Goal: Communication & Community: Ask a question

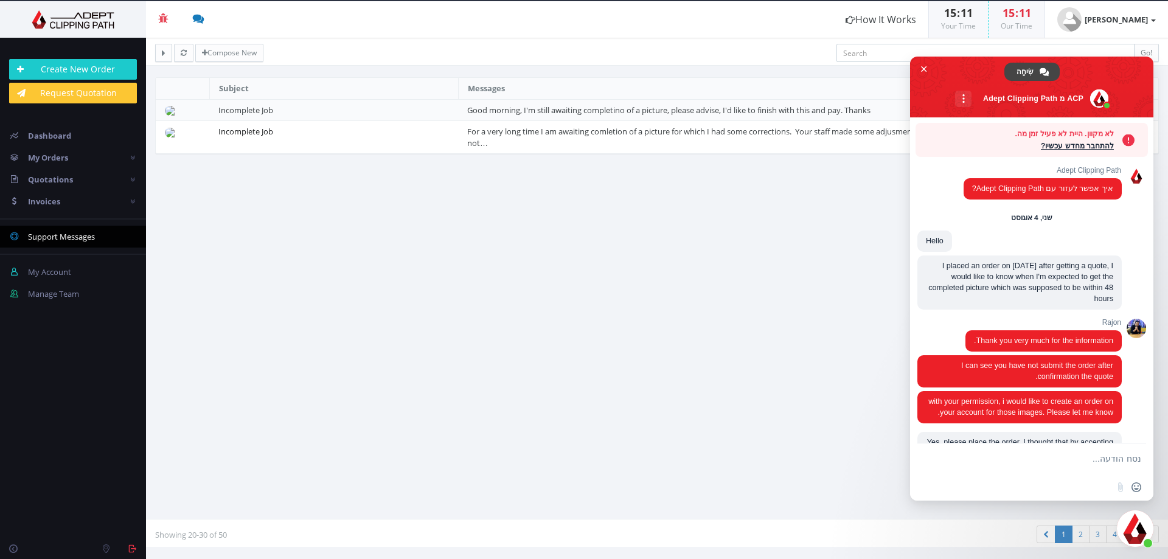
scroll to position [2561, 0]
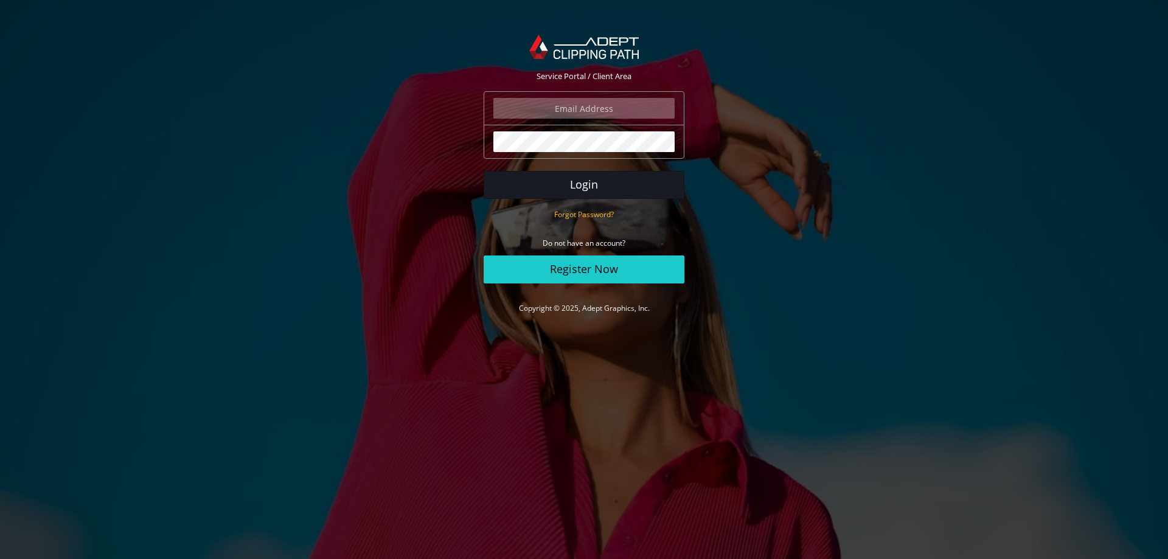
type input "[PERSON_NAME][EMAIL_ADDRESS][DOMAIN_NAME]"
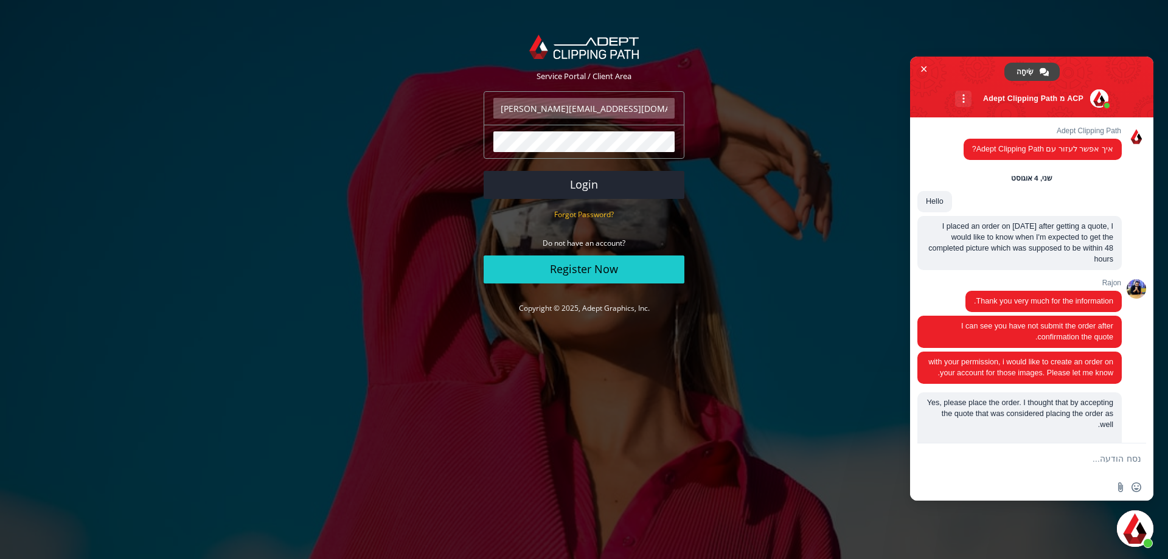
scroll to position [2561, 0]
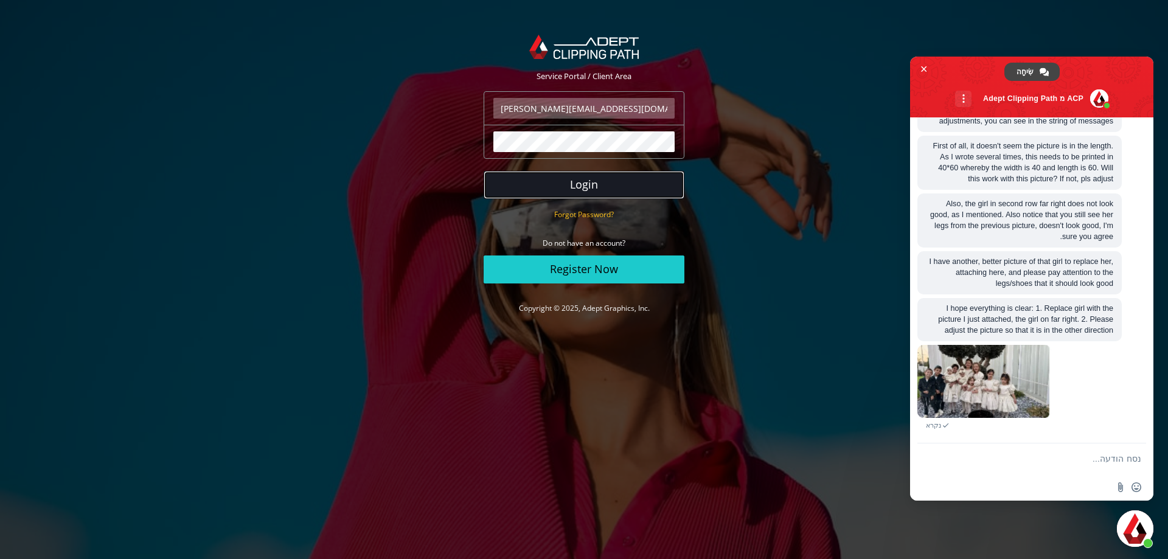
click at [593, 180] on button "Login" at bounding box center [584, 185] width 201 height 28
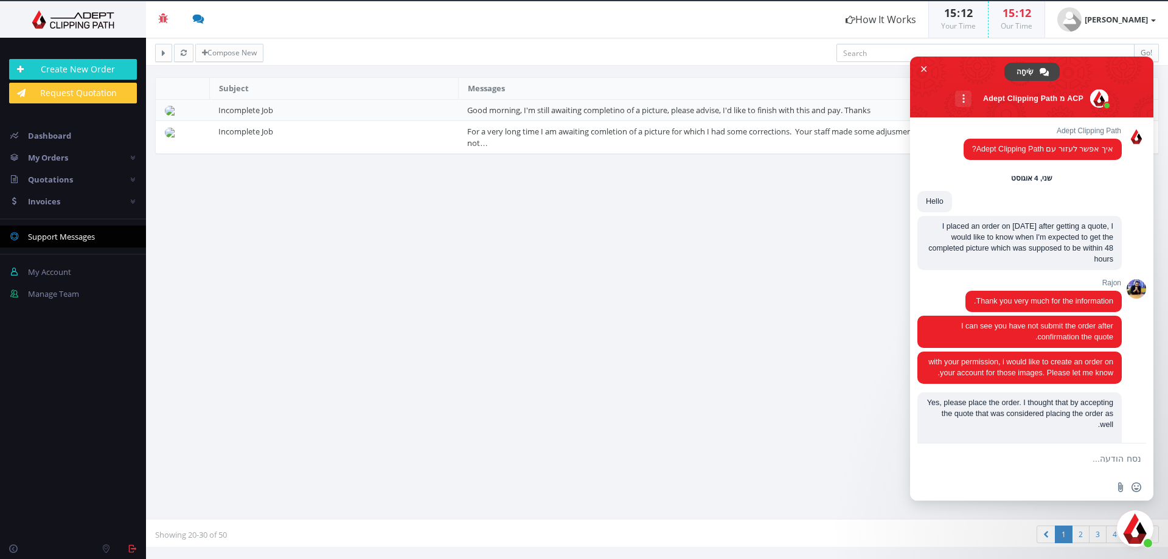
scroll to position [2561, 0]
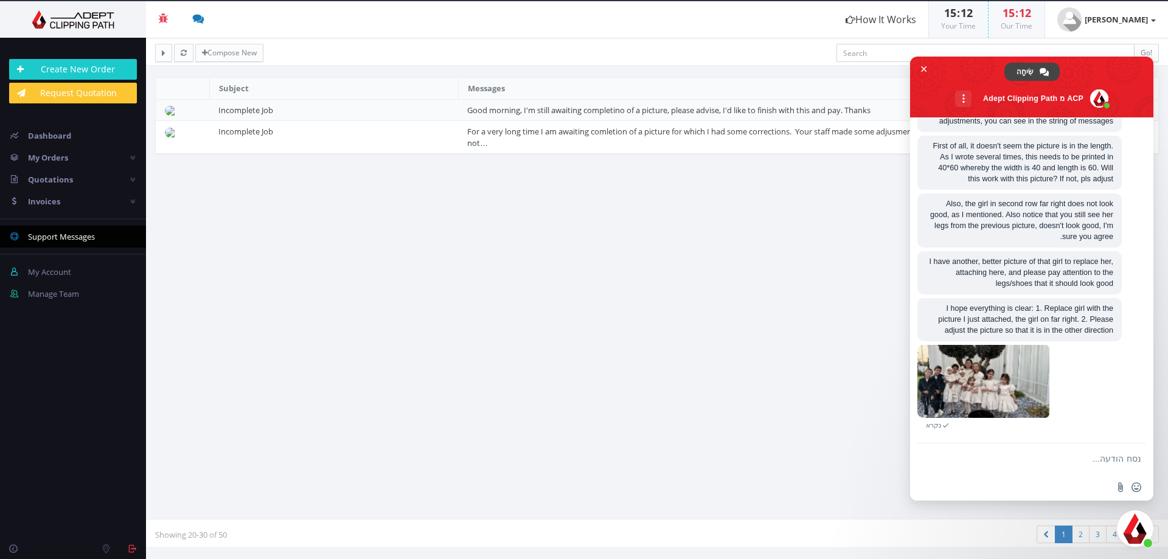
click at [1046, 465] on form at bounding box center [1045, 460] width 192 height 33
click at [1045, 459] on textarea "נסח הודעה..." at bounding box center [1045, 459] width 192 height 11
type textarea "Hi, what's new? Can we please finish with this!?"
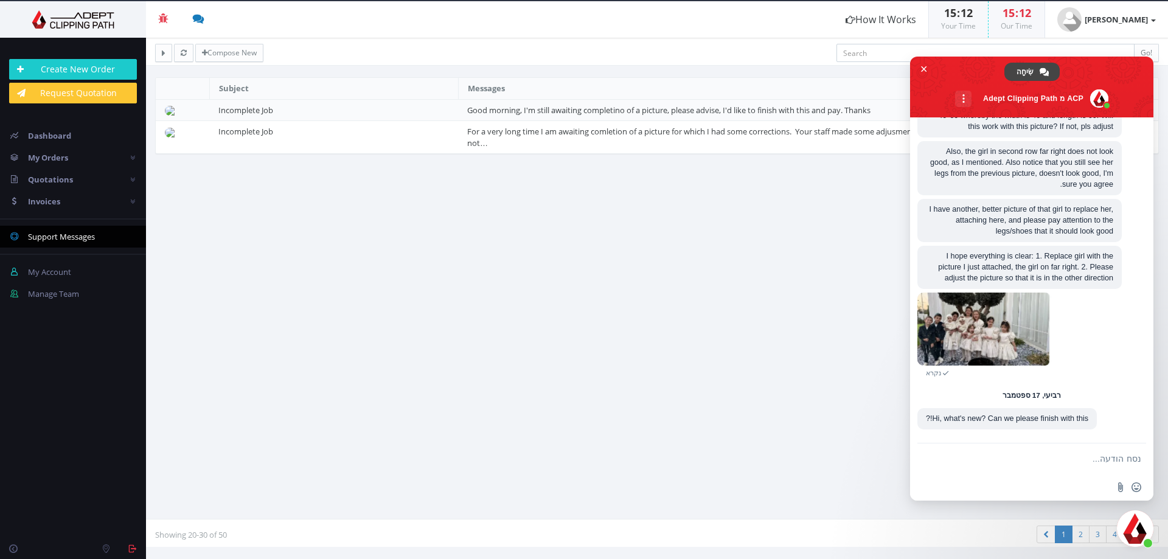
scroll to position [2614, 0]
click at [926, 69] on span "סגור צ'אט" at bounding box center [924, 69] width 6 height 6
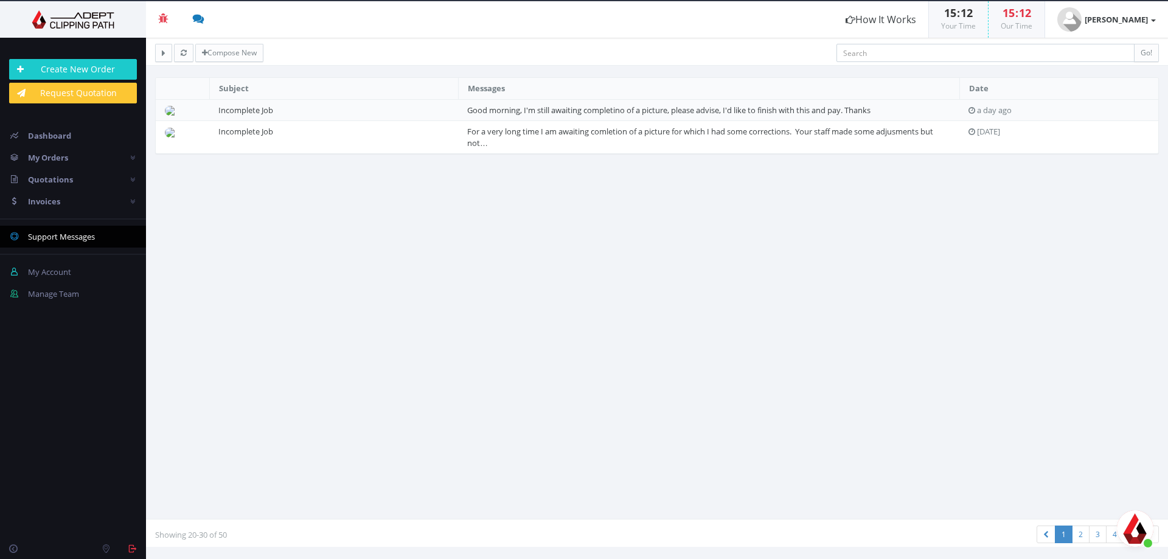
click at [1132, 523] on span "פתח צ'אט" at bounding box center [1135, 528] width 37 height 37
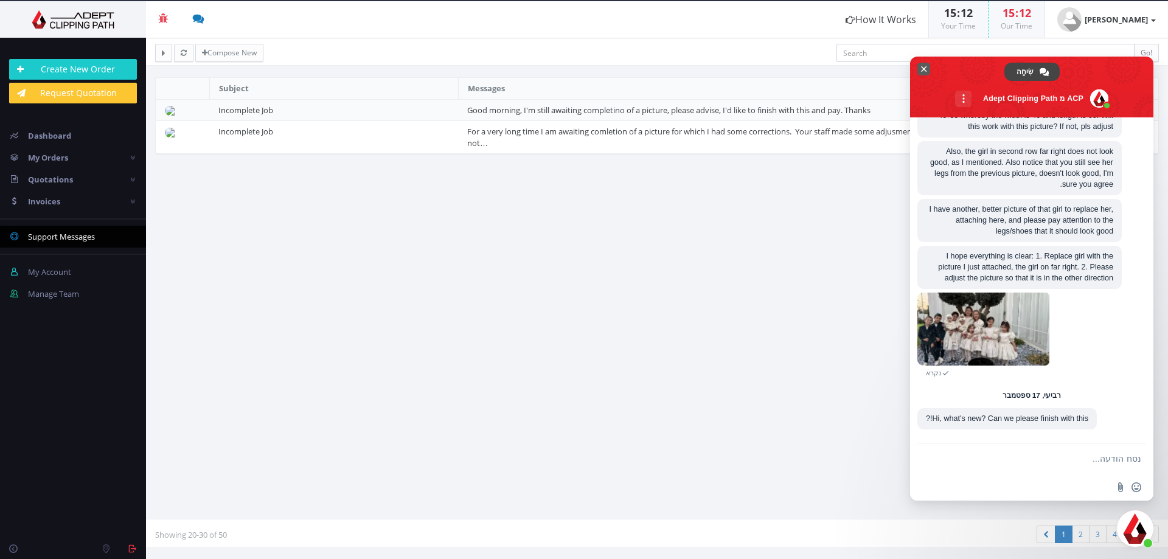
click at [925, 68] on span "סגור צ'אט" at bounding box center [924, 69] width 6 height 6
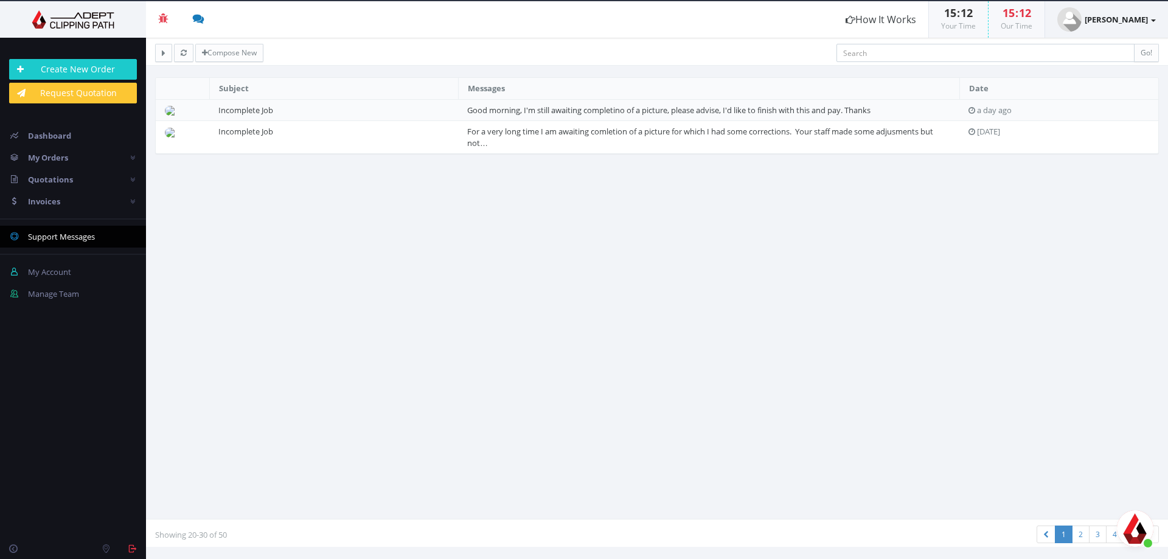
click at [1087, 13] on link "[PERSON_NAME]" at bounding box center [1106, 19] width 123 height 37
click at [1087, 47] on link "My Account" at bounding box center [1107, 50] width 96 height 18
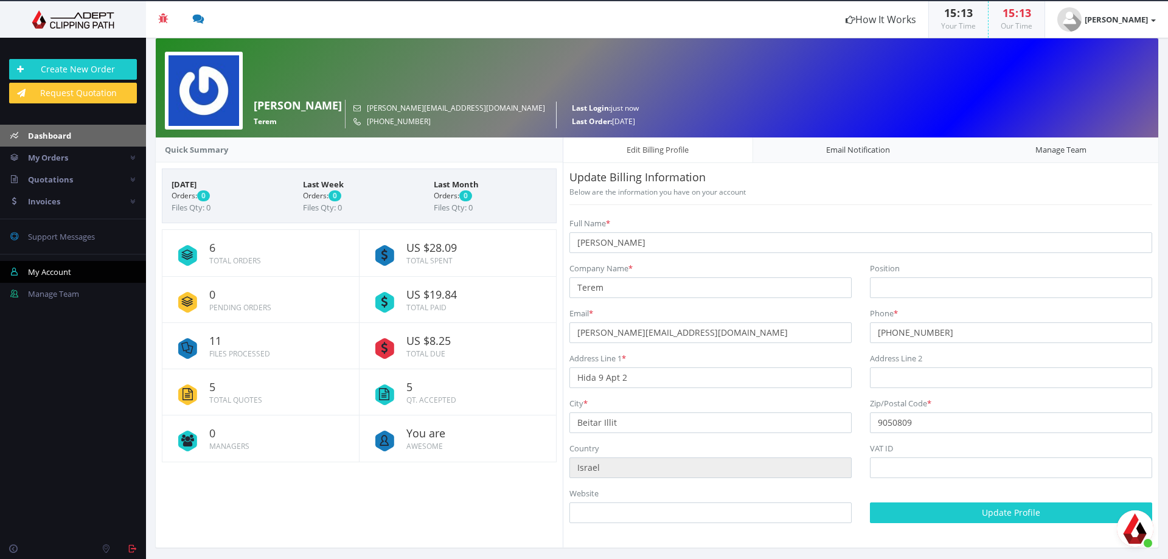
click at [44, 133] on span "Dashboard" at bounding box center [49, 135] width 43 height 11
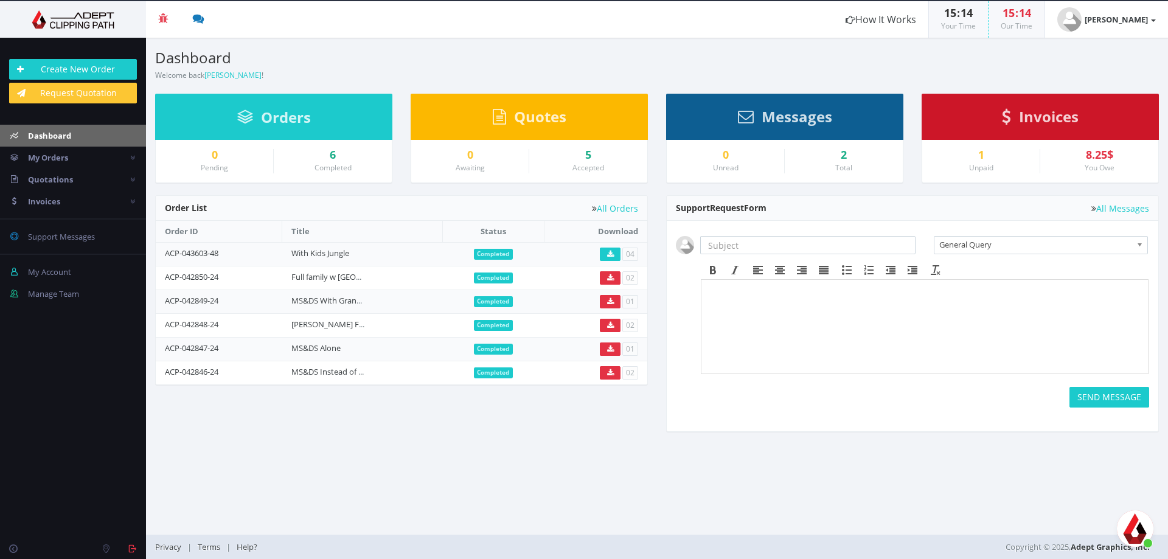
scroll to position [2614, 0]
drag, startPoint x: 164, startPoint y: 254, endPoint x: 232, endPoint y: 260, distance: 68.4
click at [232, 260] on td "ACP-043603-48" at bounding box center [219, 254] width 127 height 24
copy link "ACP-043603-48"
click at [1134, 524] on span "פתח צ'אט" at bounding box center [1135, 528] width 37 height 37
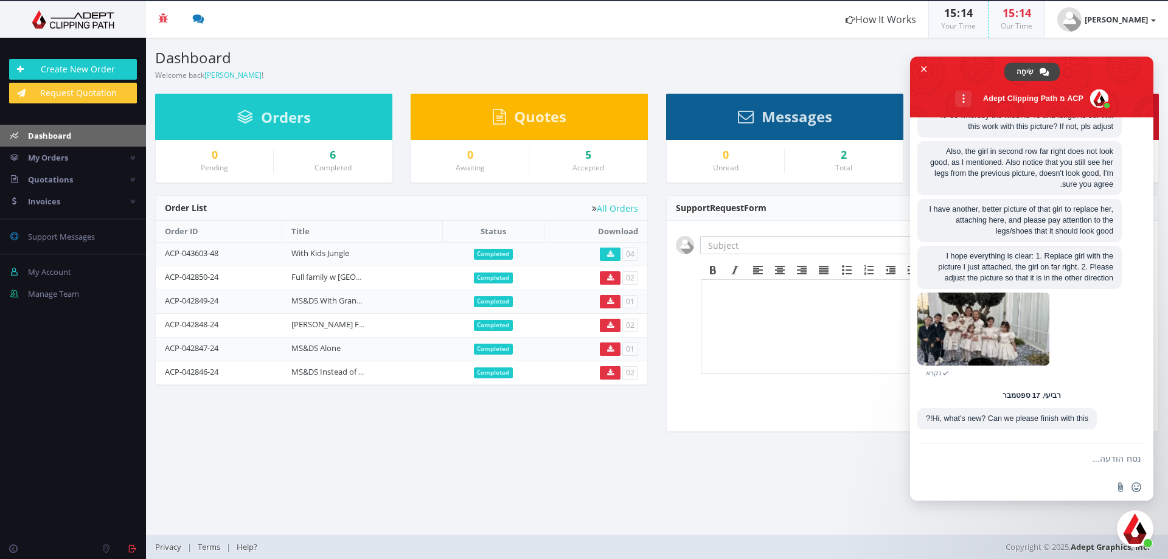
click at [998, 475] on div "הוספת אימוג׳י שלח קובץ" at bounding box center [1031, 487] width 243 height 27
click at [1009, 452] on form at bounding box center [1045, 460] width 192 height 33
click at [1009, 451] on form at bounding box center [1045, 460] width 192 height 33
click at [1102, 459] on textarea "נסח הודעה..." at bounding box center [1045, 459] width 192 height 11
paste textarea "ACP-043603-48"
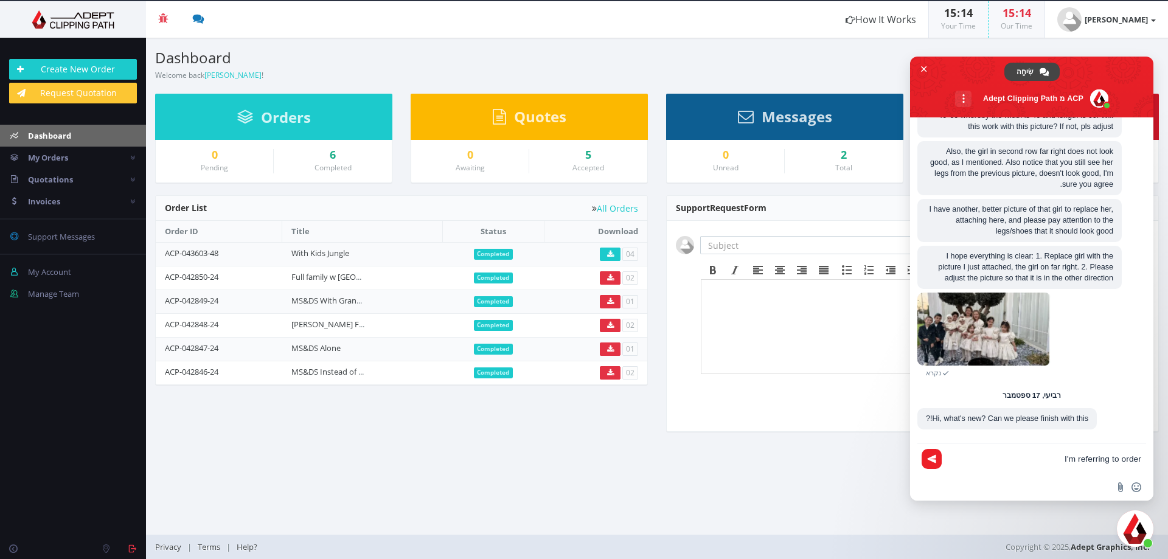
type textarea "I'm referring to order ACP-043603-48"
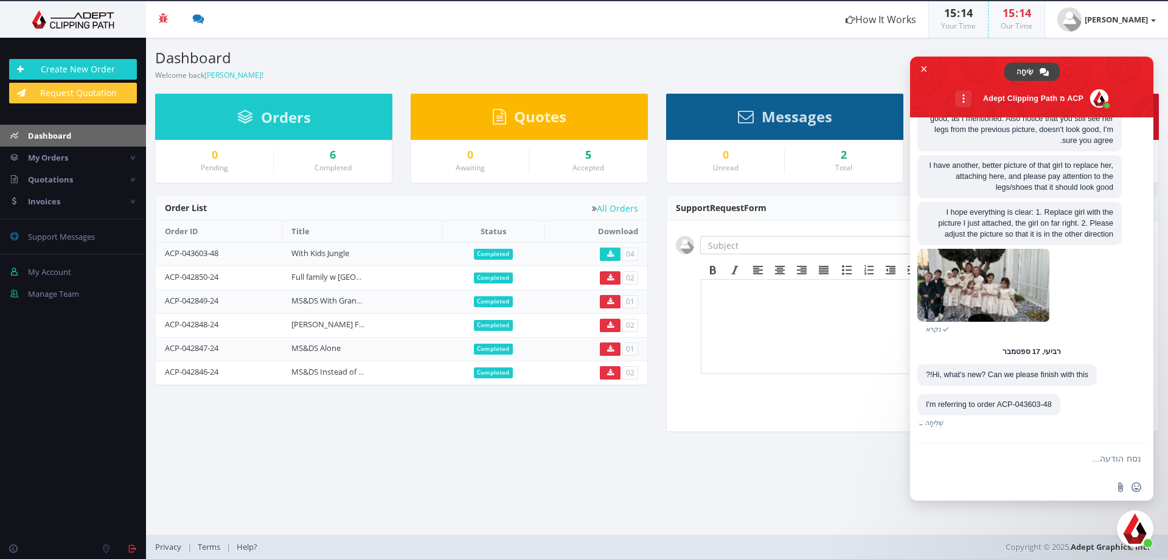
scroll to position [2640, 0]
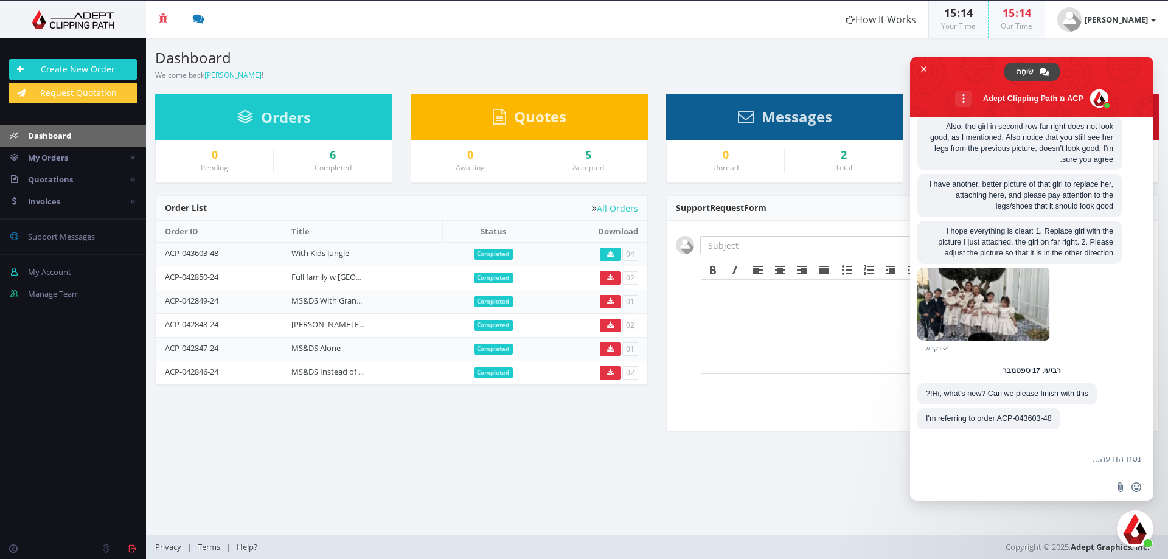
click at [829, 119] on span "Messages" at bounding box center [797, 116] width 71 height 20
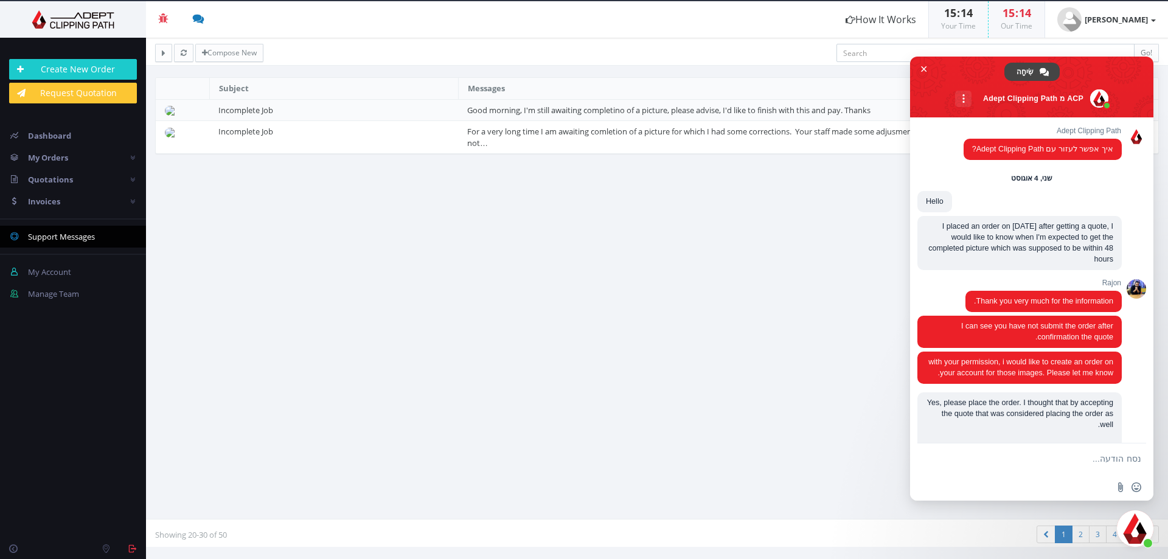
scroll to position [2640, 0]
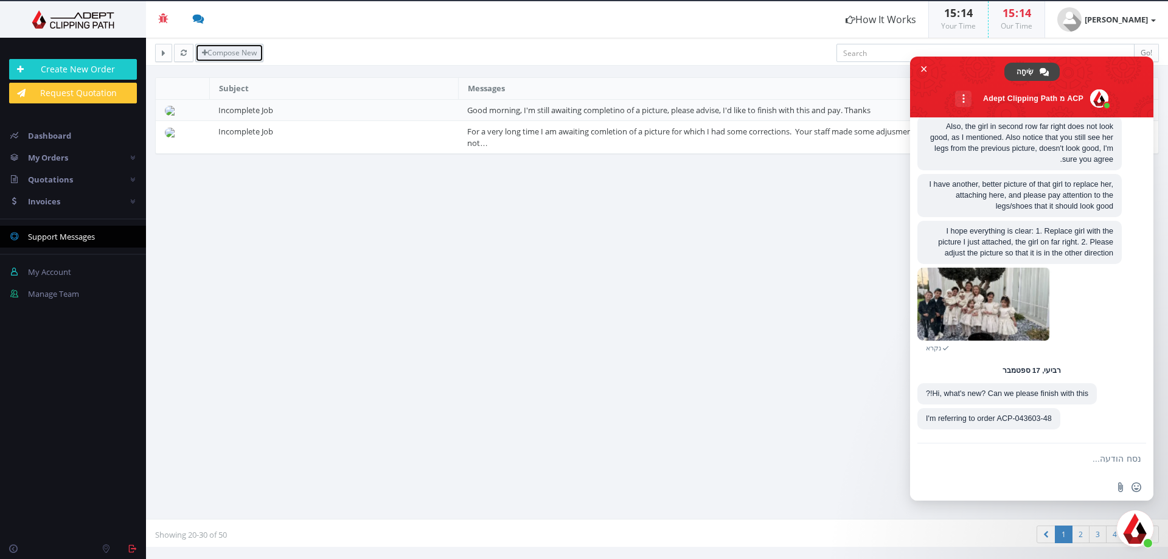
click at [254, 49] on link "Compose New" at bounding box center [229, 53] width 68 height 18
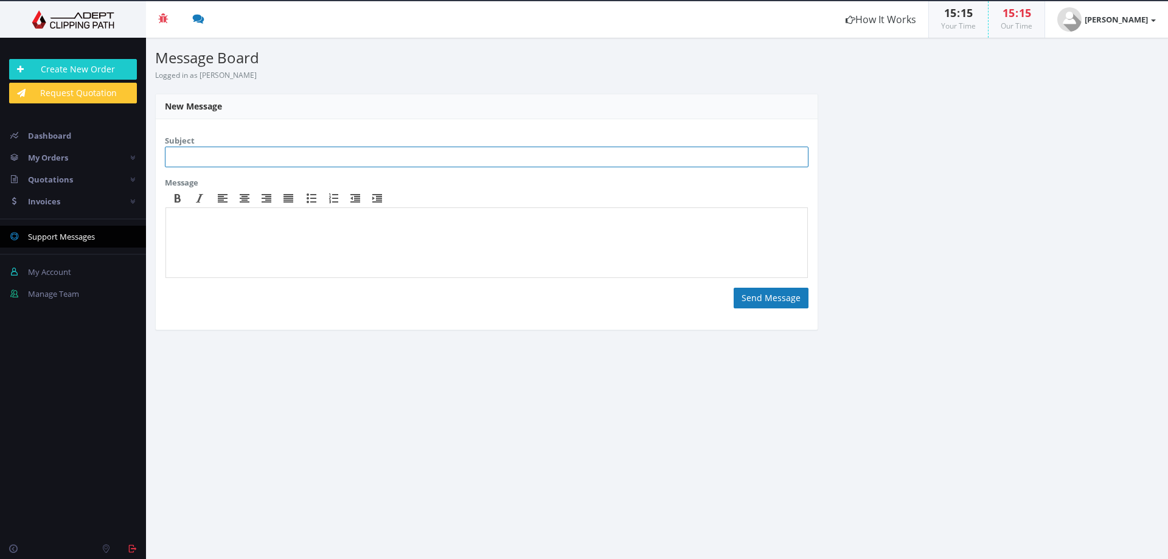
click at [216, 148] on input "text" at bounding box center [487, 157] width 644 height 21
click at [213, 154] on input "text" at bounding box center [487, 157] width 644 height 21
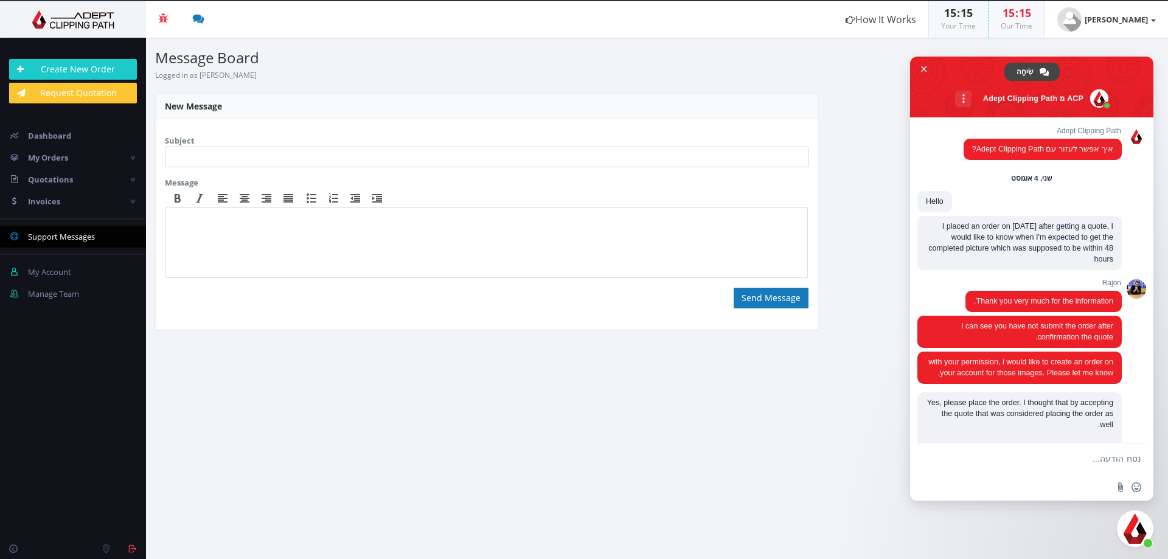
scroll to position [2640, 0]
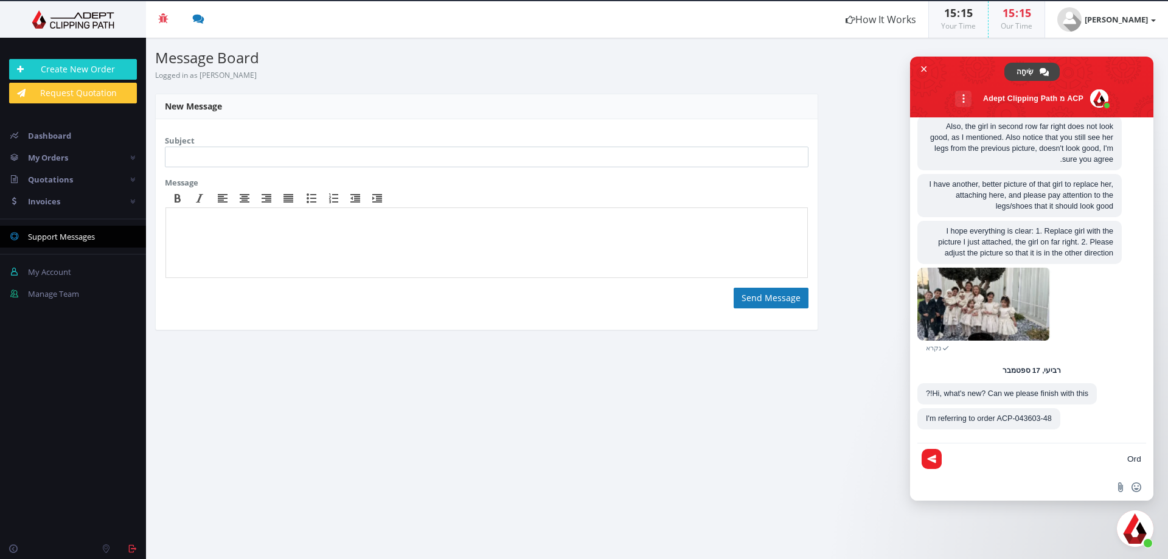
type textarea "Ord"
click at [190, 156] on input "text" at bounding box center [487, 157] width 644 height 21
paste input "ACP-043603-48"
click at [171, 160] on input "Order ACP-043603-48" at bounding box center [487, 157] width 644 height 21
type input "Unfinished order ACP-043603-48"
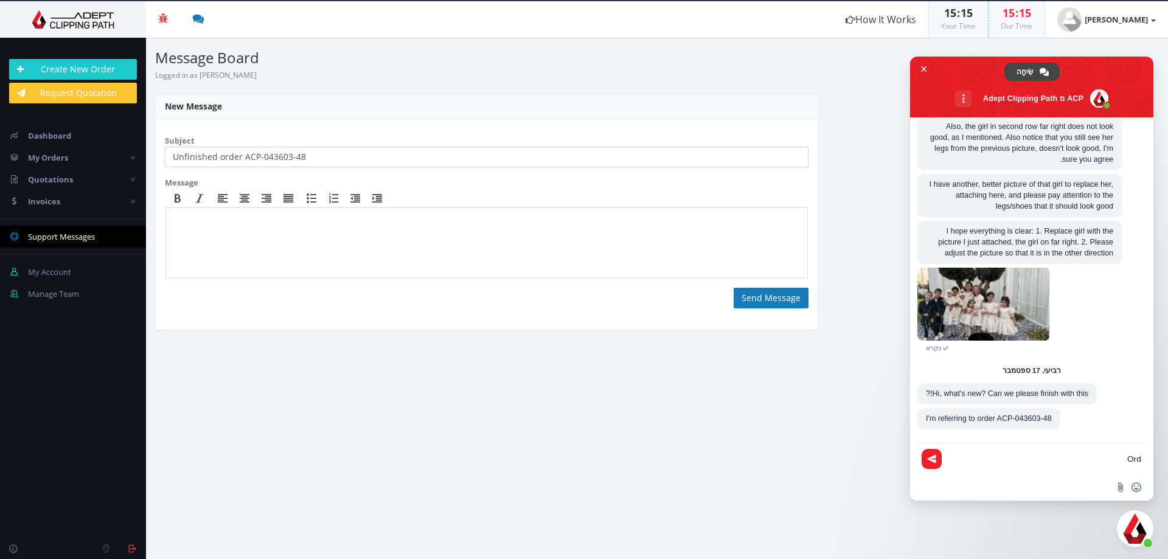
click at [190, 236] on body at bounding box center [487, 244] width 632 height 61
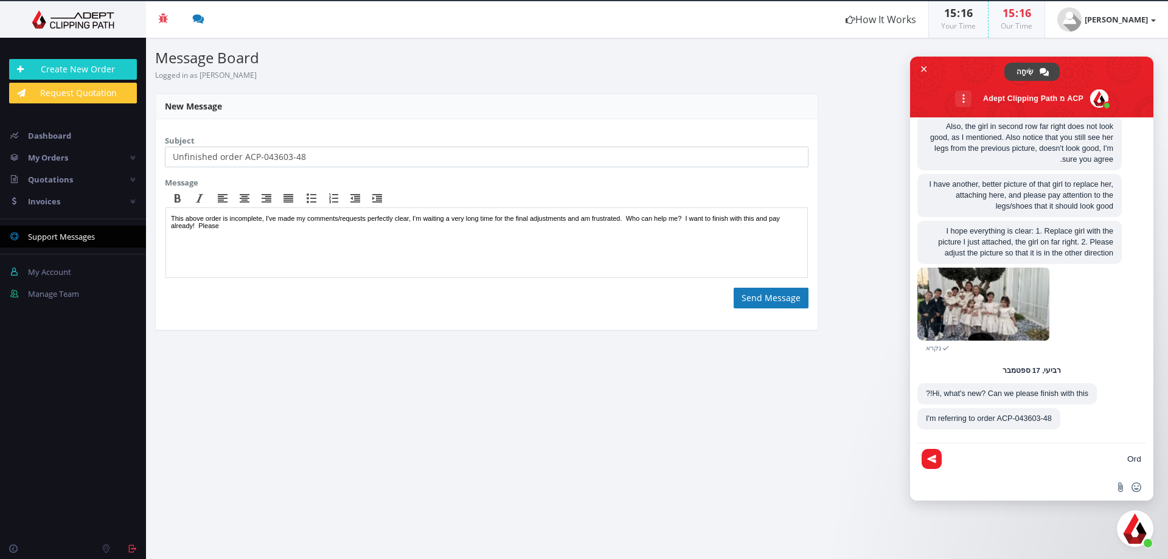
click at [791, 309] on section "Subject Unfinished order ACP-043603-48 Message <p>This above order is incomplet…" at bounding box center [487, 224] width 662 height 211
click at [753, 299] on button "Send Message" at bounding box center [771, 298] width 75 height 21
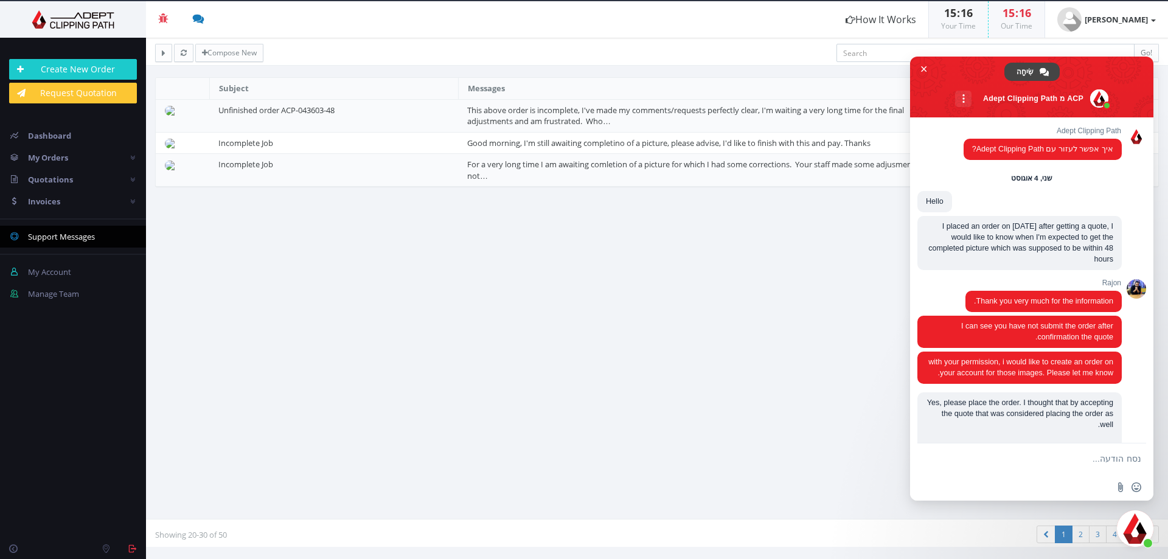
scroll to position [2640, 0]
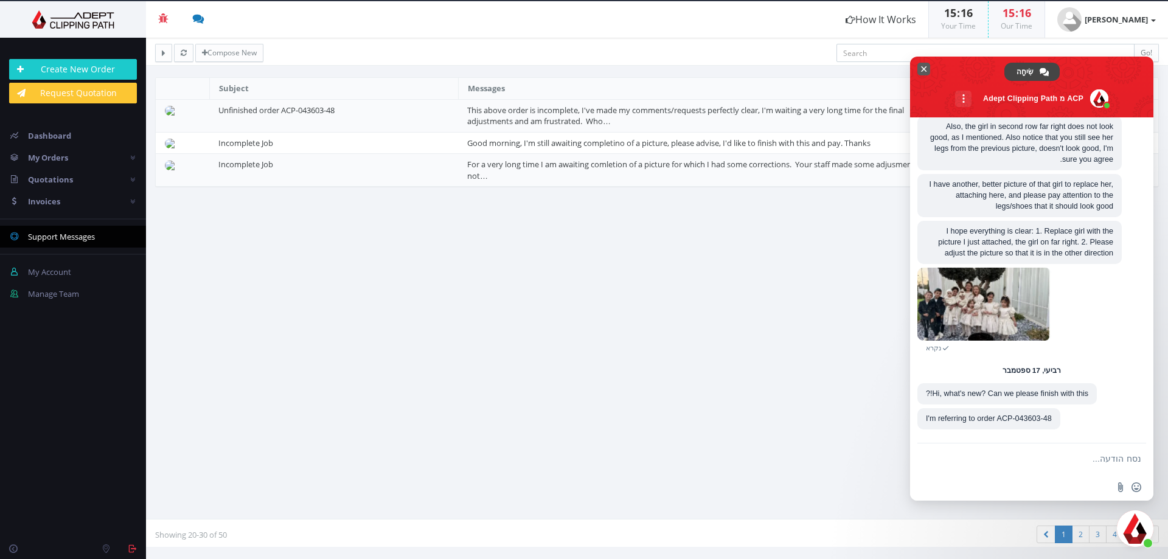
click at [918, 66] on span "סגור צ'אט" at bounding box center [923, 69] width 13 height 13
